Goal: Transaction & Acquisition: Purchase product/service

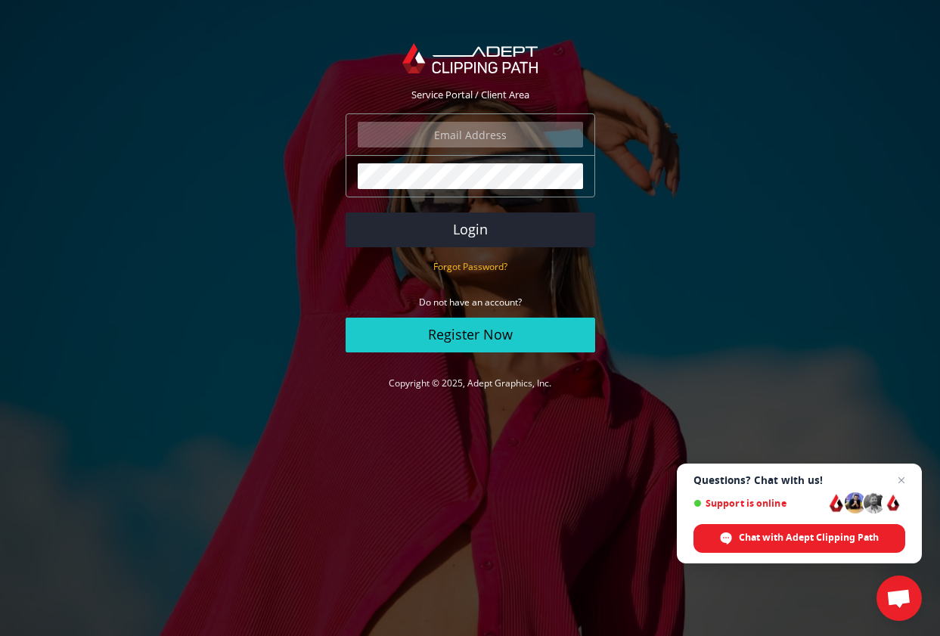
type input "[PERSON_NAME][EMAIL_ADDRESS][DOMAIN_NAME]"
click at [470, 229] on button "Login" at bounding box center [471, 230] width 250 height 35
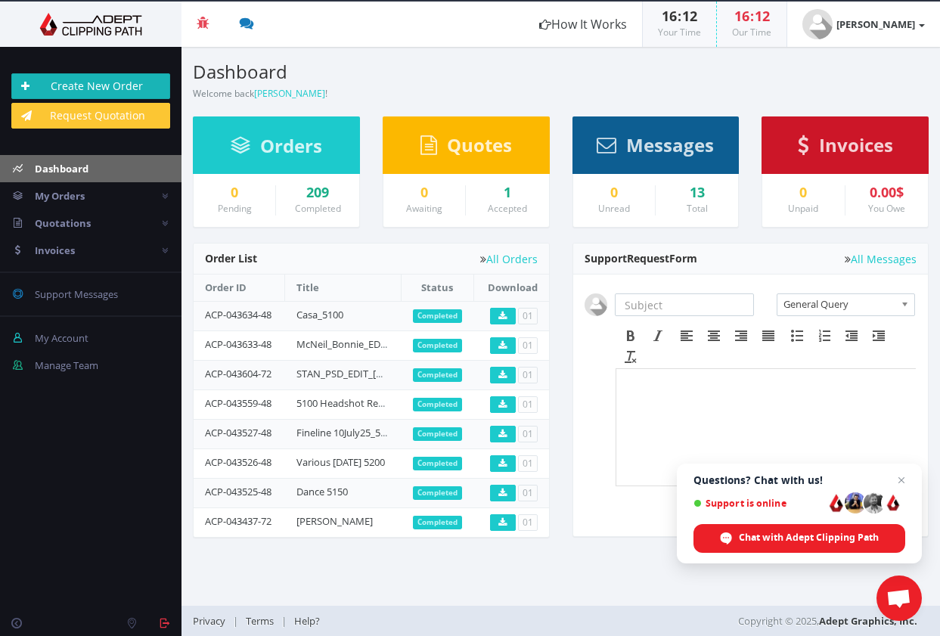
click at [95, 94] on link "Create New Order" at bounding box center [90, 86] width 159 height 26
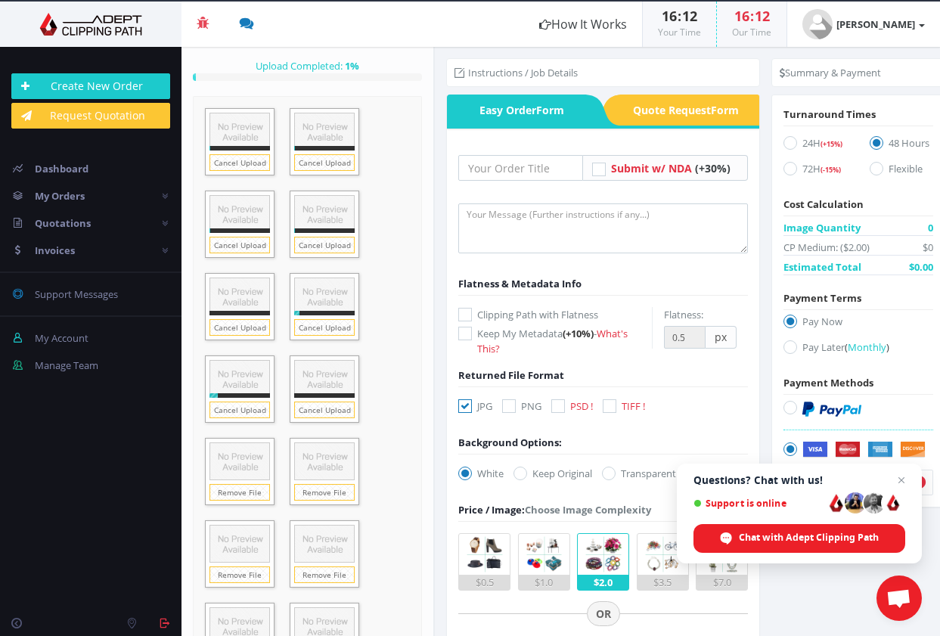
scroll to position [286, 0]
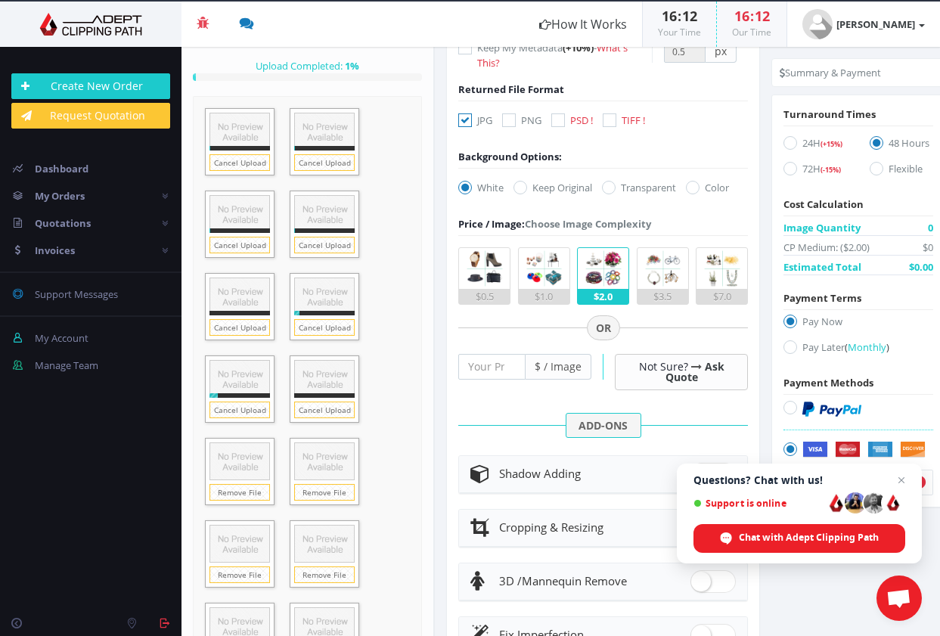
click at [788, 142] on icon at bounding box center [791, 143] width 14 height 14
click at [788, 142] on input "24H (+15%)" at bounding box center [793, 143] width 10 height 10
radio input "true"
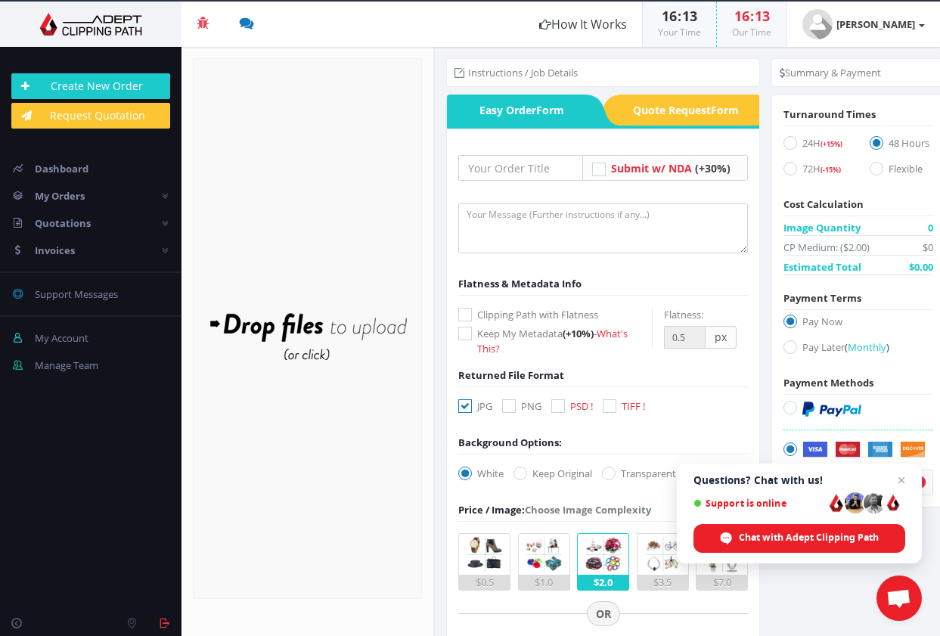
click at [555, 405] on icon at bounding box center [559, 406] width 14 height 14
click at [555, 405] on input "PSD !" at bounding box center [560, 407] width 10 height 10
checkbox input "true"
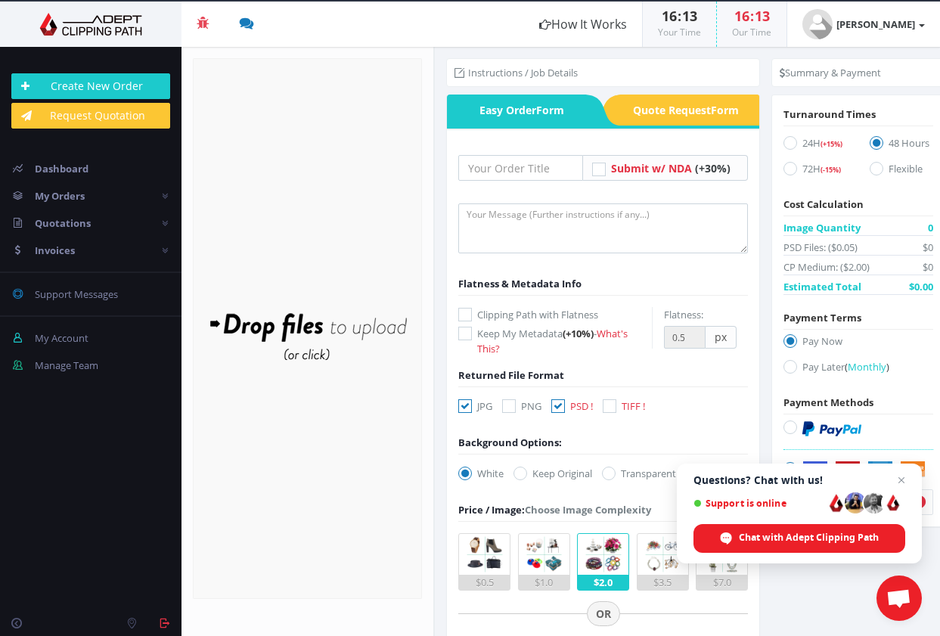
click at [467, 406] on icon at bounding box center [466, 406] width 14 height 14
click at [467, 406] on input "JPG" at bounding box center [467, 407] width 10 height 10
checkbox input "false"
click at [784, 141] on icon at bounding box center [791, 143] width 14 height 14
click at [788, 141] on input "24H (+15%)" at bounding box center [793, 143] width 10 height 10
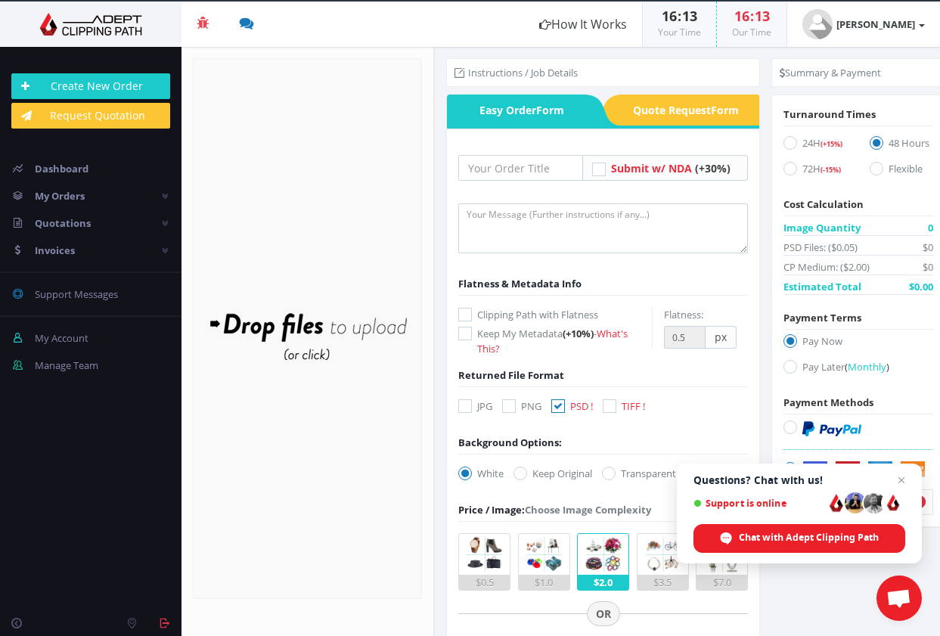
radio input "true"
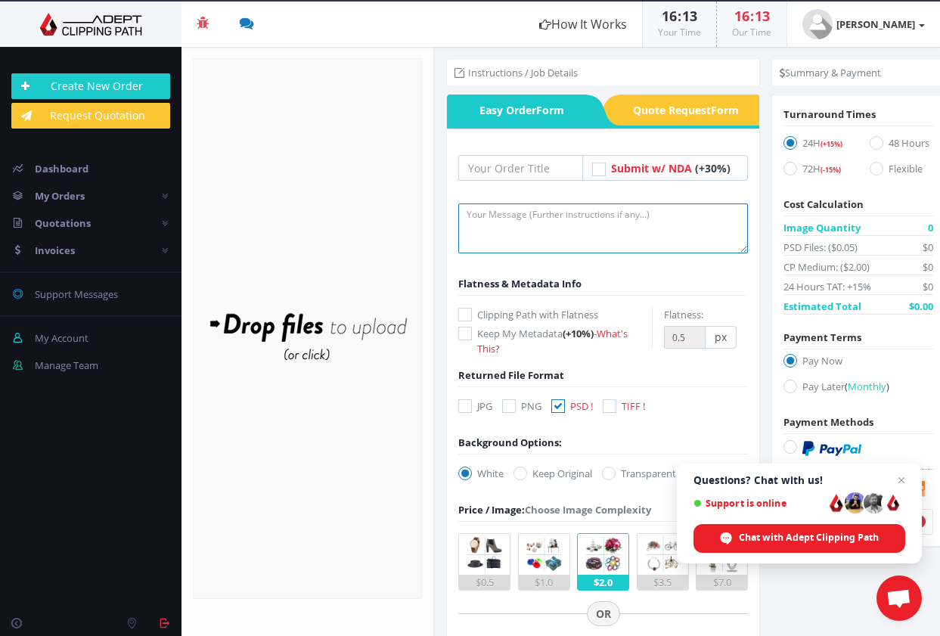
click at [606, 225] on textarea at bounding box center [604, 229] width 290 height 50
type textarea "Remove background - headshots. Thanks! Johanna"
click at [614, 473] on icon at bounding box center [609, 474] width 14 height 14
click at [614, 473] on input "Transparent" at bounding box center [611, 474] width 10 height 10
radio input "true"
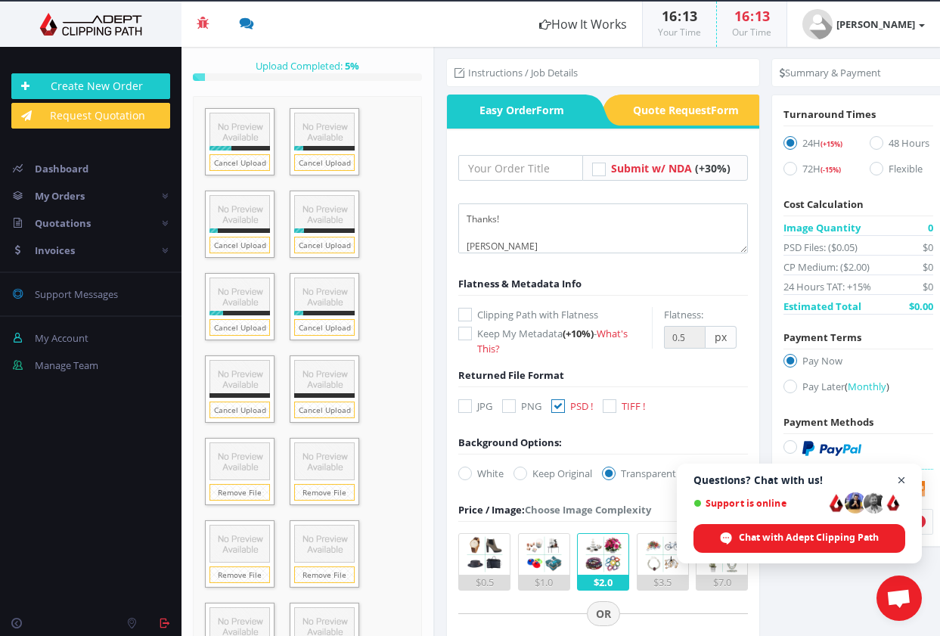
click at [897, 477] on span "Open chat" at bounding box center [902, 480] width 19 height 19
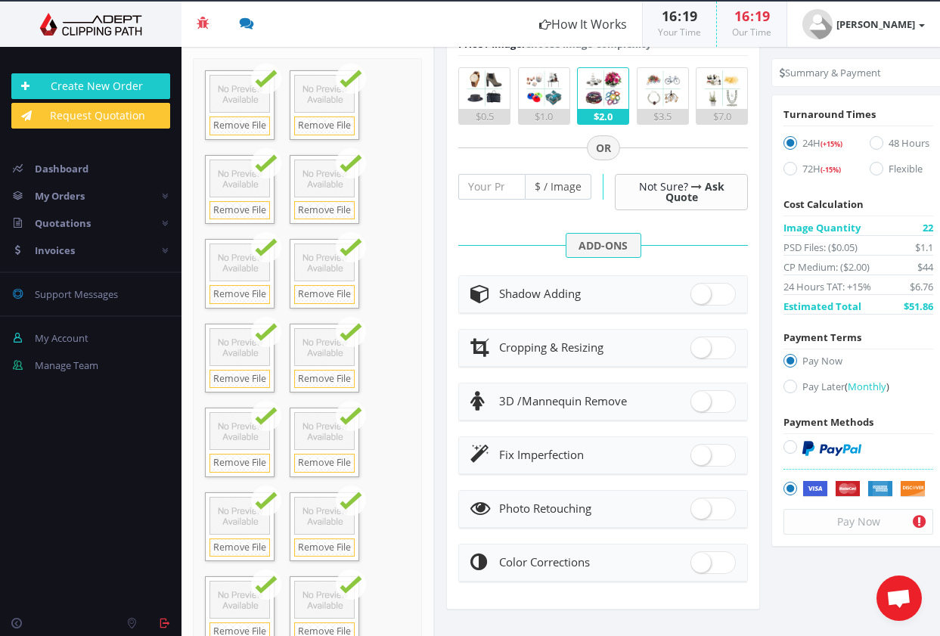
scroll to position [487, 0]
click at [860, 522] on div "Pay Now" at bounding box center [859, 522] width 150 height 26
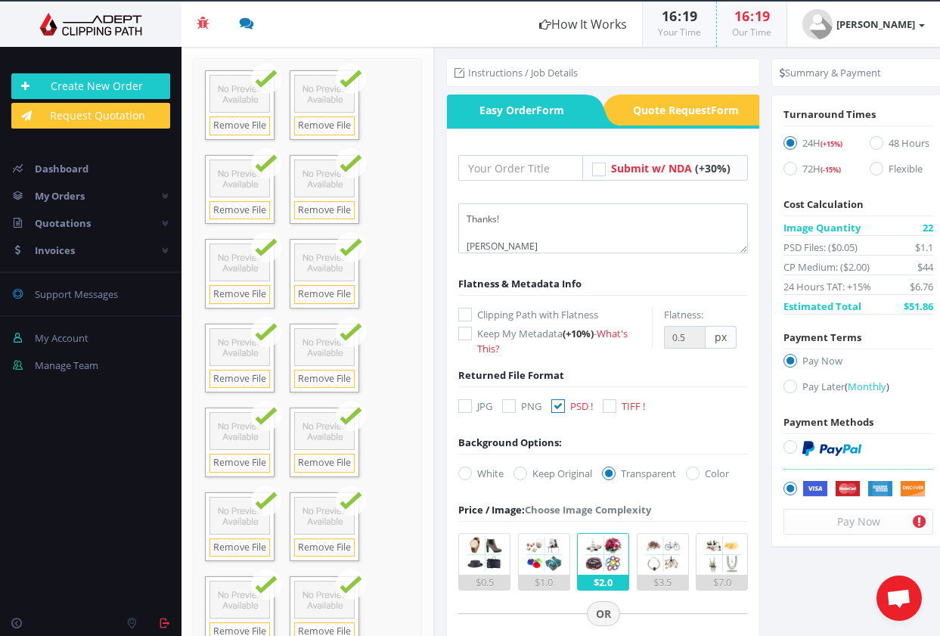
scroll to position [0, 0]
click at [816, 487] on img at bounding box center [864, 489] width 123 height 17
click at [797, 487] on input "Securely Processed by Stripe" at bounding box center [793, 489] width 10 height 10
click at [804, 359] on label "Pay Now" at bounding box center [859, 363] width 150 height 20
click at [797, 359] on input "Pay Now" at bounding box center [793, 361] width 10 height 10
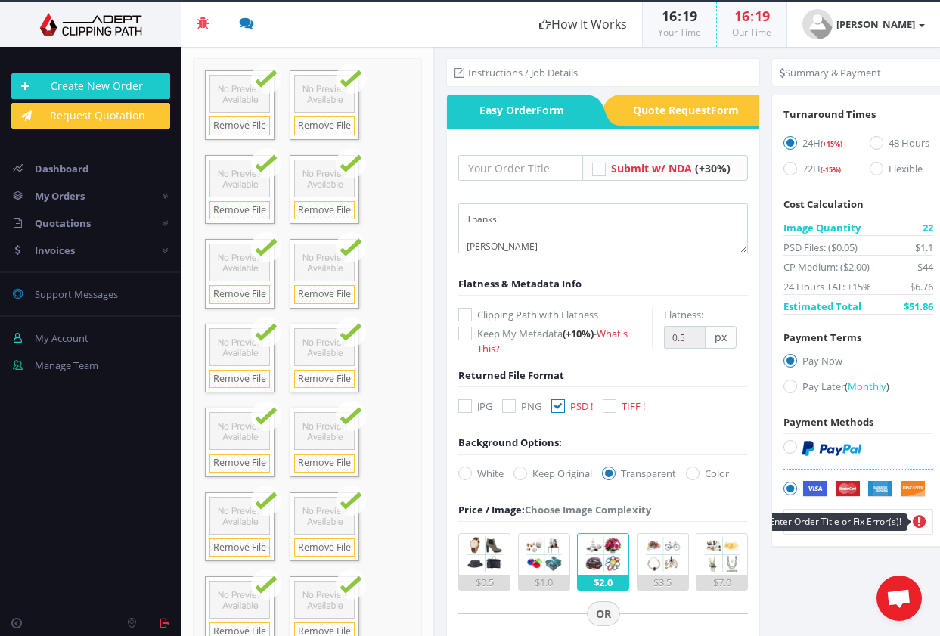
click at [919, 521] on icon at bounding box center [919, 522] width 13 height 15
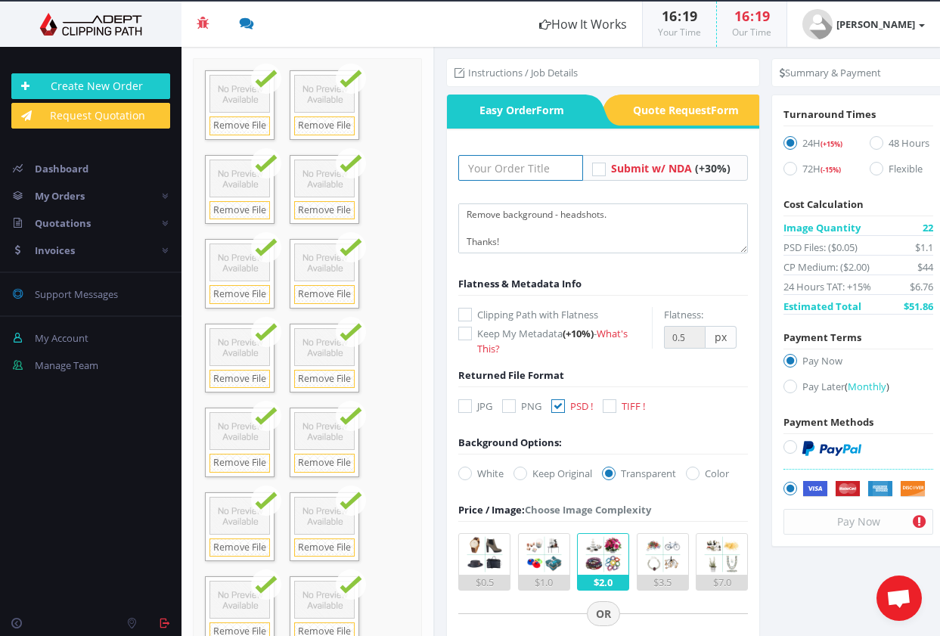
click at [547, 169] on input "text" at bounding box center [521, 168] width 125 height 26
type input "MFN25 2 Commercial"
click at [850, 521] on button "Pay Now" at bounding box center [859, 522] width 150 height 26
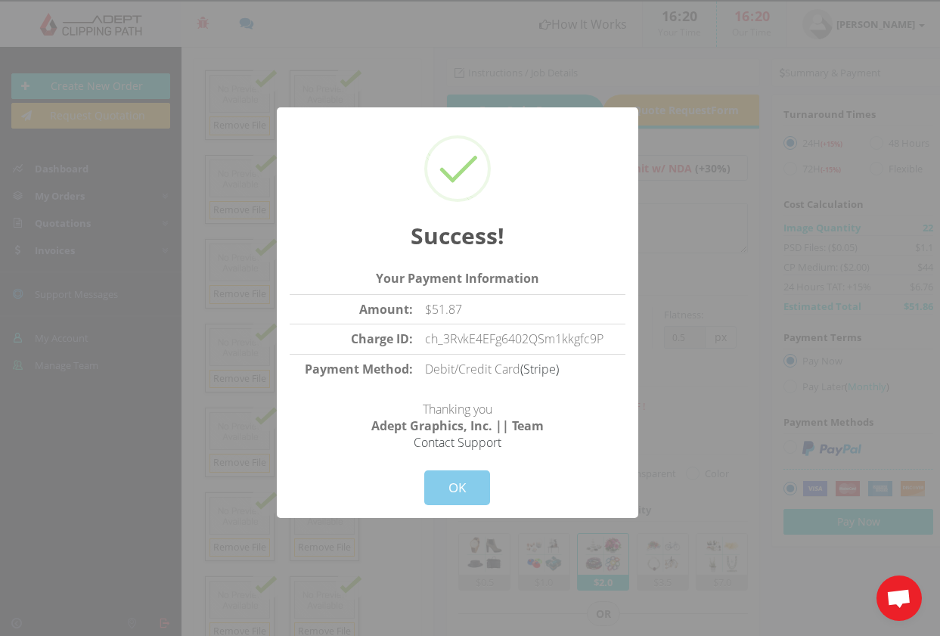
click at [457, 486] on button "OK" at bounding box center [457, 488] width 66 height 35
